Goal: Information Seeking & Learning: Learn about a topic

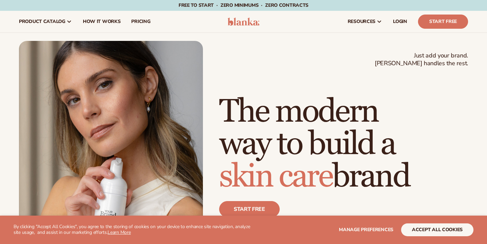
scroll to position [81, 0]
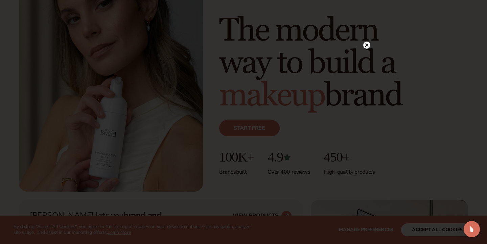
click at [367, 46] on circle at bounding box center [366, 45] width 7 height 7
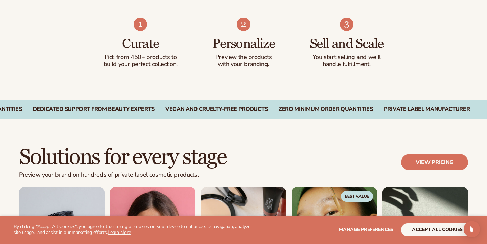
scroll to position [450, 0]
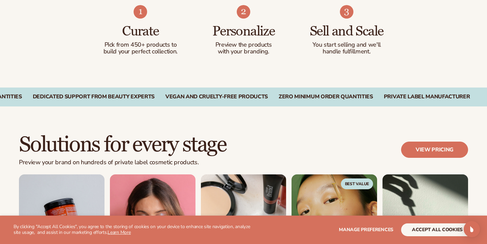
click at [449, 226] on button "accept all cookies" at bounding box center [437, 230] width 72 height 13
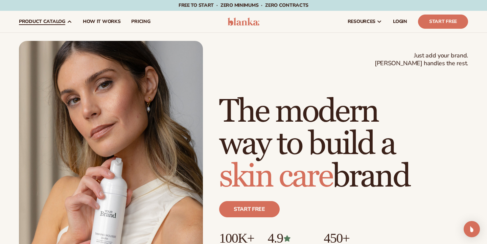
scroll to position [0, 0]
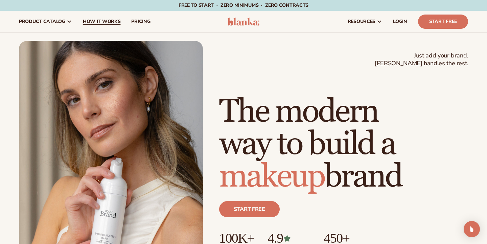
click at [92, 20] on span "How It Works" at bounding box center [102, 21] width 38 height 5
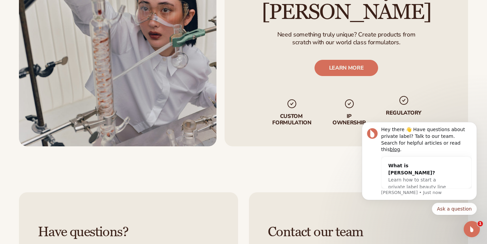
scroll to position [1088, 0]
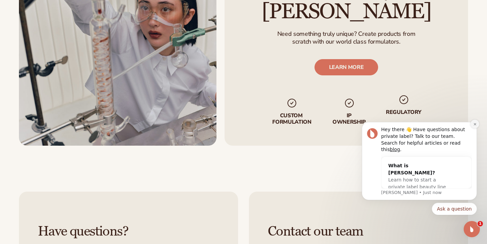
click at [474, 126] on icon "Dismiss notification" at bounding box center [475, 125] width 4 height 4
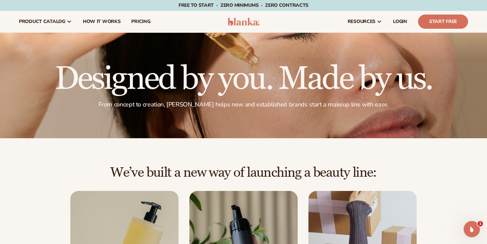
scroll to position [0, 0]
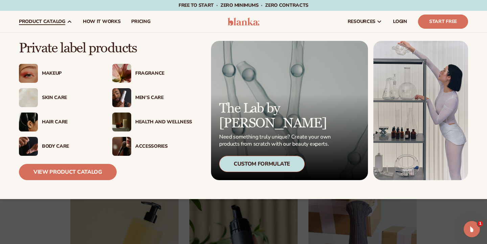
click at [127, 97] on img at bounding box center [121, 97] width 19 height 19
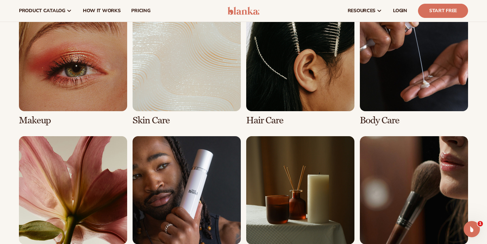
scroll to position [506, 0]
click at [206, 212] on link "6 / 8" at bounding box center [187, 197] width 108 height 123
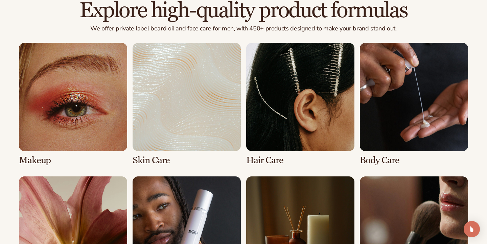
scroll to position [481, 0]
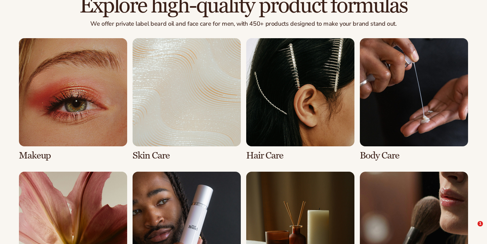
click at [178, 124] on link "2 / 8" at bounding box center [187, 99] width 108 height 123
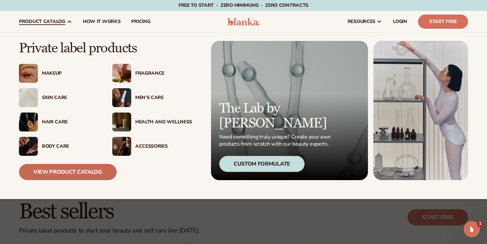
click at [67, 173] on link "View Product Catalog" at bounding box center [68, 172] width 98 height 16
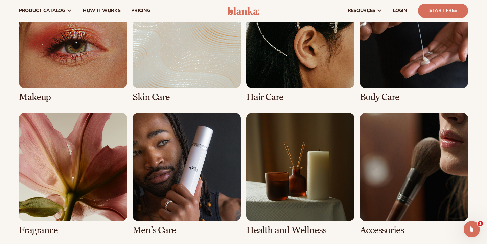
scroll to position [526, 0]
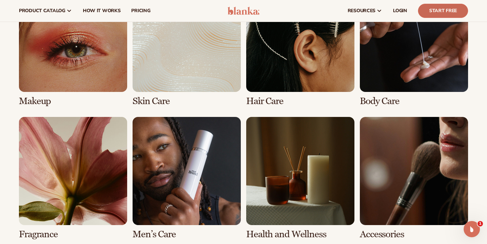
click at [438, 7] on link "Start Free" at bounding box center [443, 11] width 50 height 14
